Goal: Obtain resource: Download file/media

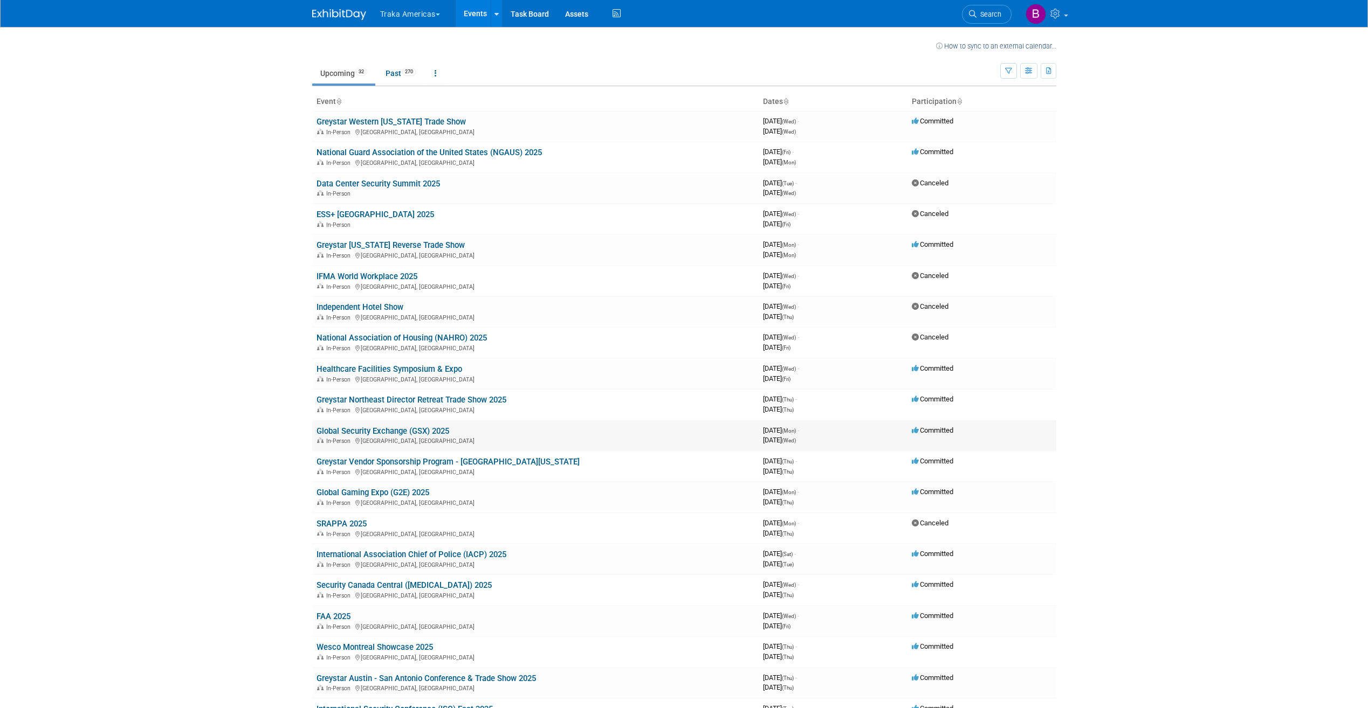
click at [389, 434] on link "Global Security Exchange (GSX) 2025" at bounding box center [382, 431] width 133 height 10
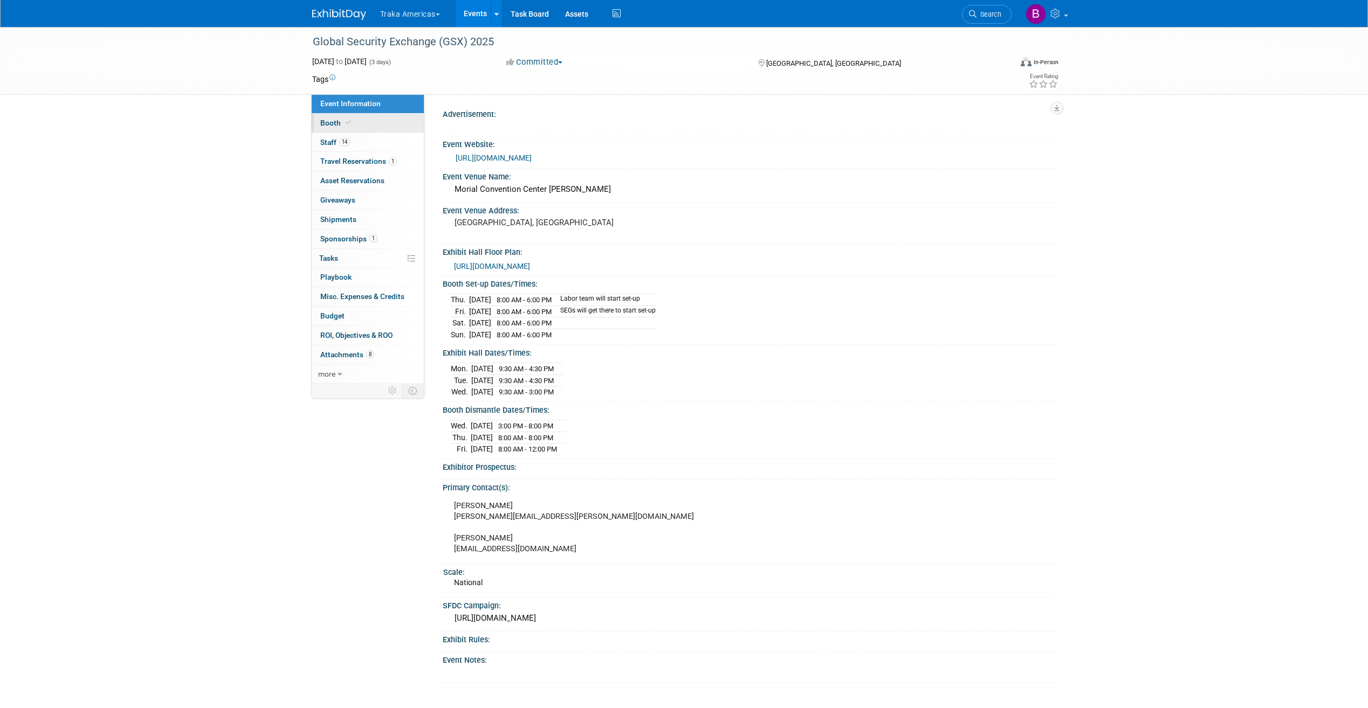
click at [336, 120] on span "Booth" at bounding box center [336, 123] width 33 height 9
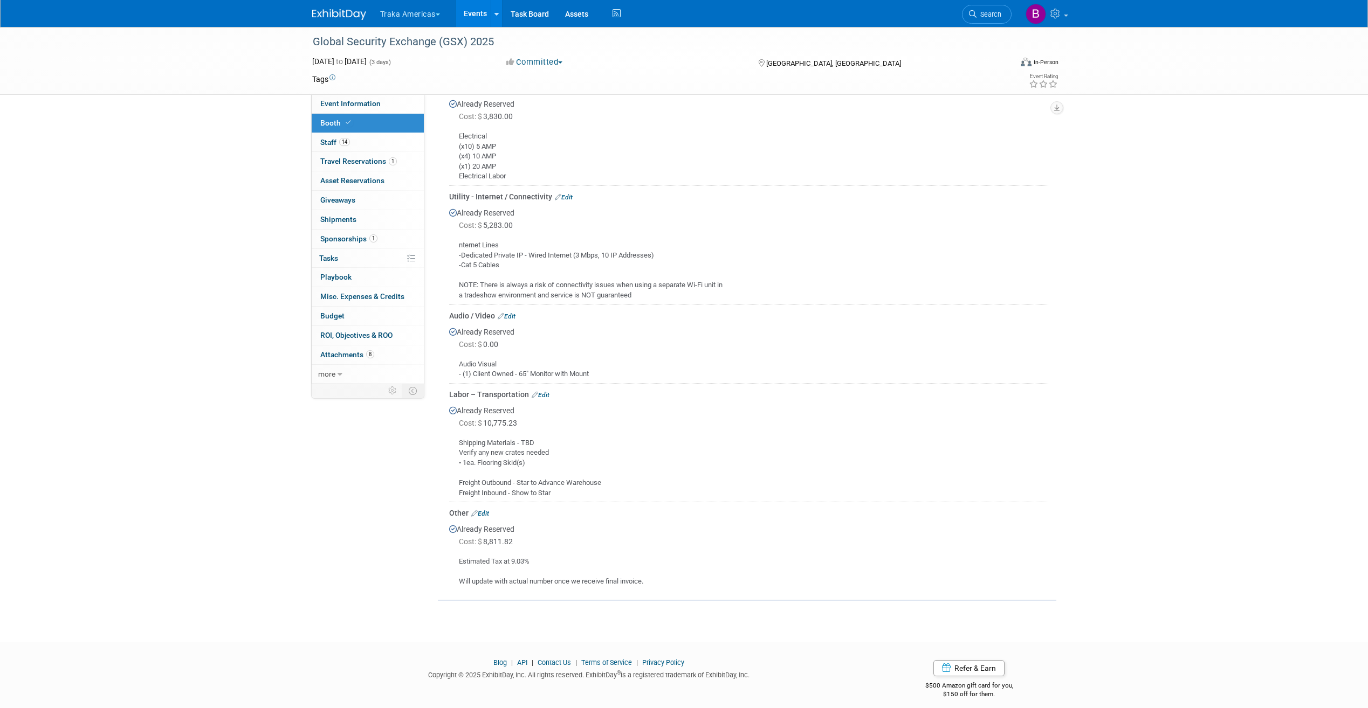
scroll to position [1472, 0]
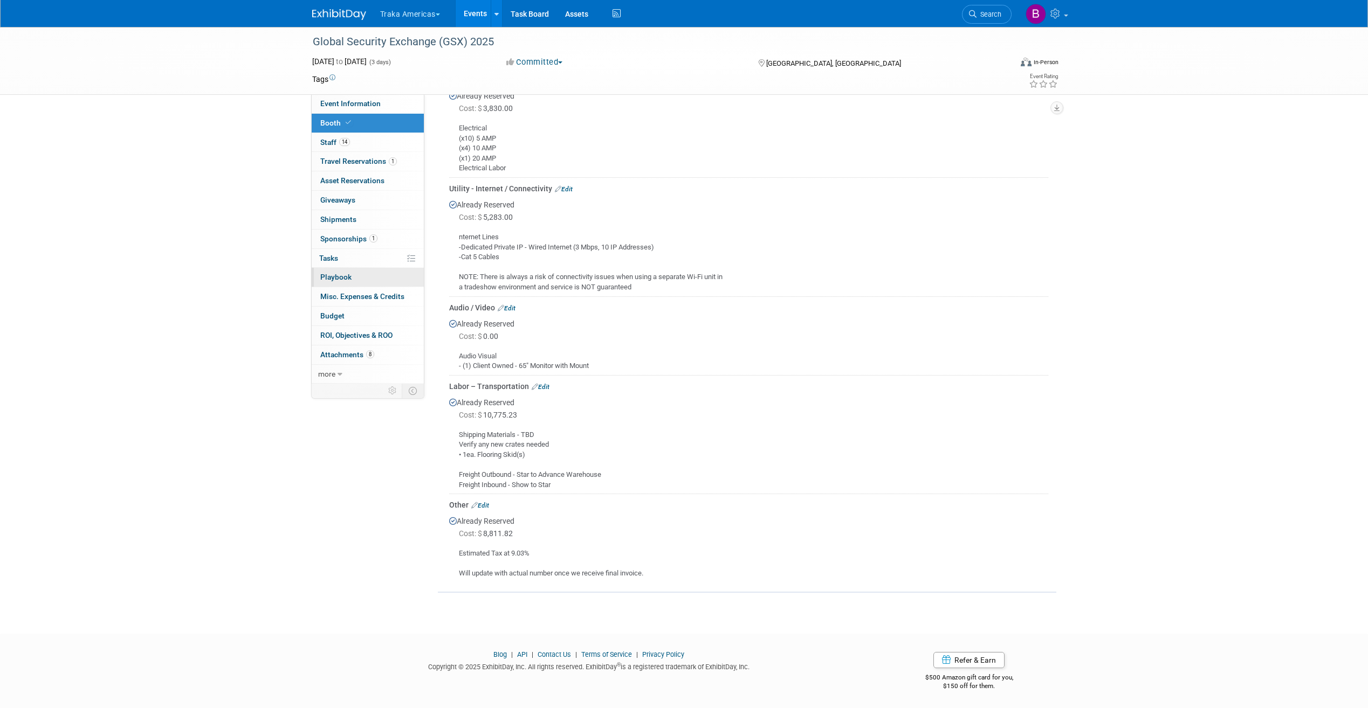
click at [339, 274] on span "Playbook 0" at bounding box center [335, 277] width 31 height 9
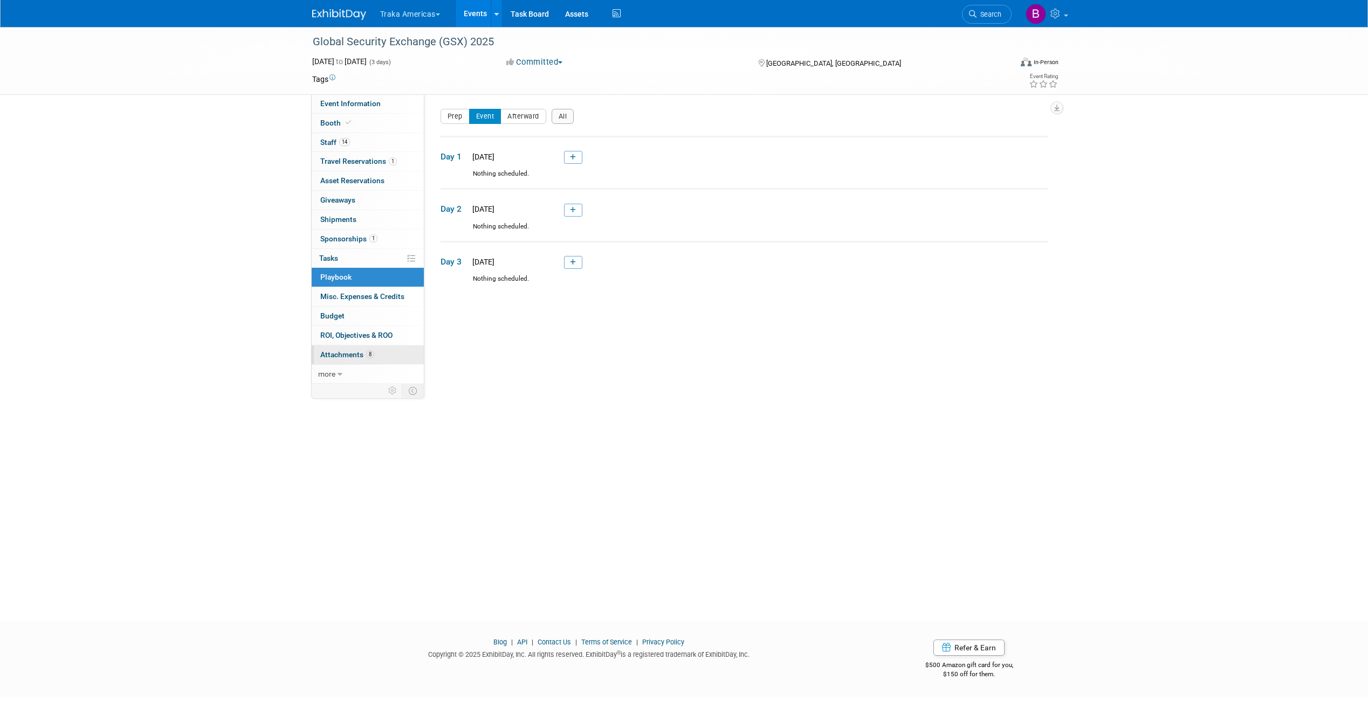
click at [346, 350] on span "Attachments 8" at bounding box center [347, 354] width 54 height 9
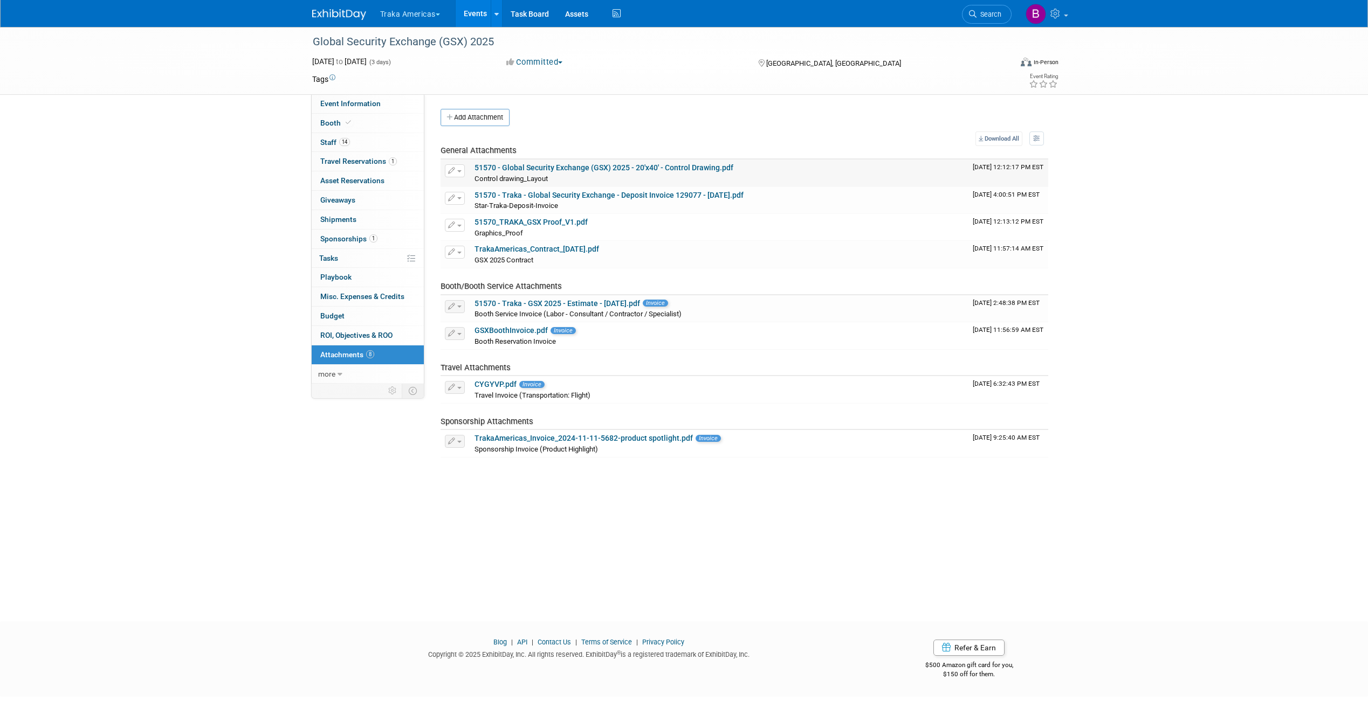
click at [524, 166] on link "51570 - Global Security Exchange (GSX) 2025 - 20'x40' - Control Drawing.pdf" at bounding box center [603, 167] width 259 height 9
